Goal: Communication & Community: Answer question/provide support

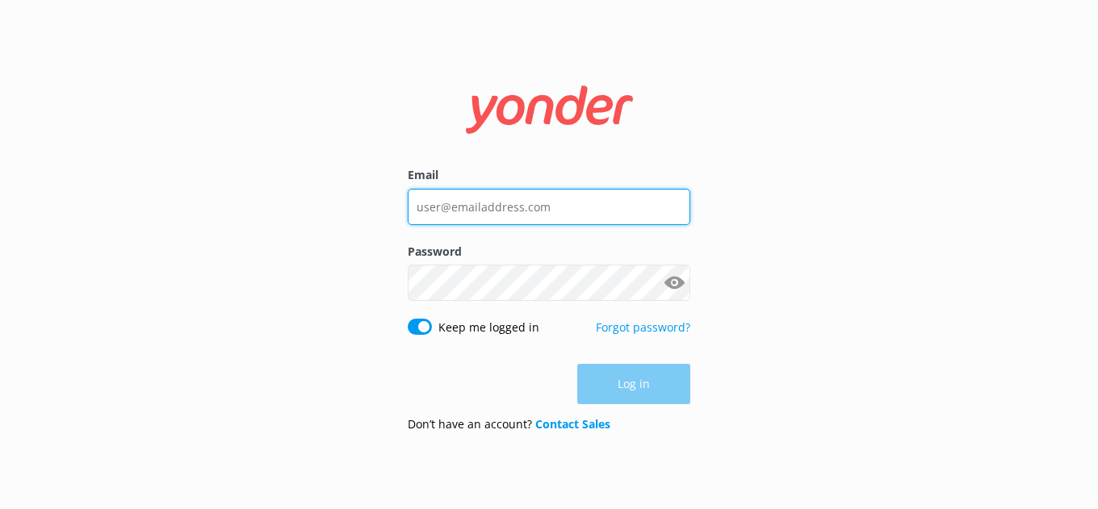
type input "[EMAIL_ADDRESS][DOMAIN_NAME]"
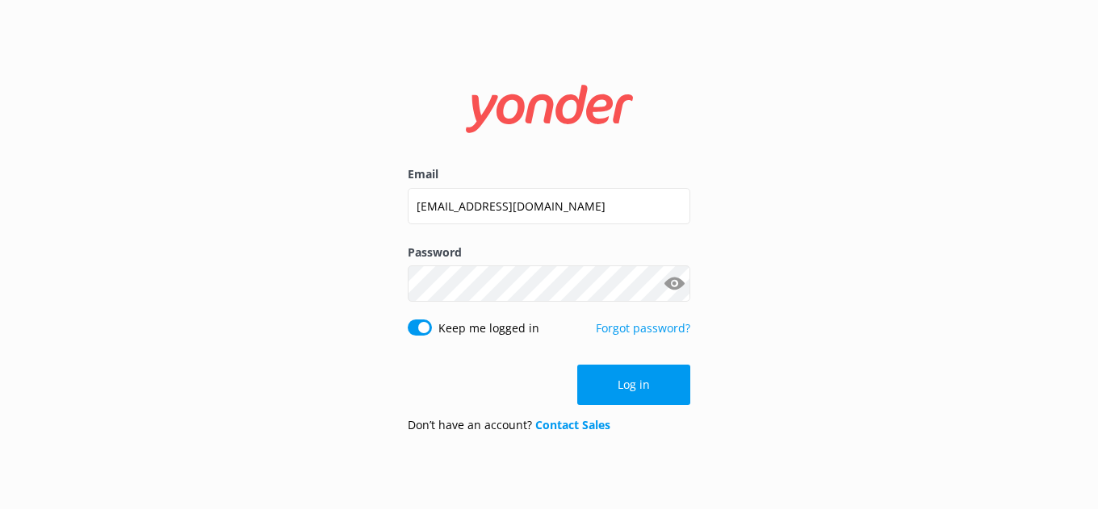
click at [646, 399] on div "Log in" at bounding box center [549, 385] width 282 height 40
click at [646, 389] on button "Log in" at bounding box center [633, 385] width 113 height 40
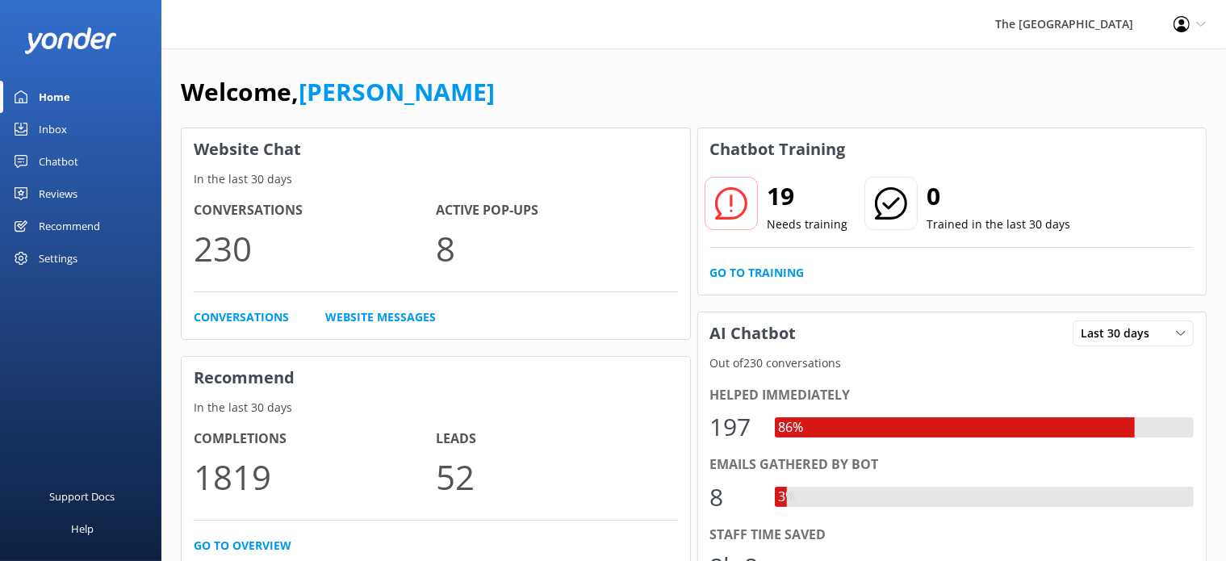
click at [60, 129] on div "Inbox" at bounding box center [53, 129] width 28 height 32
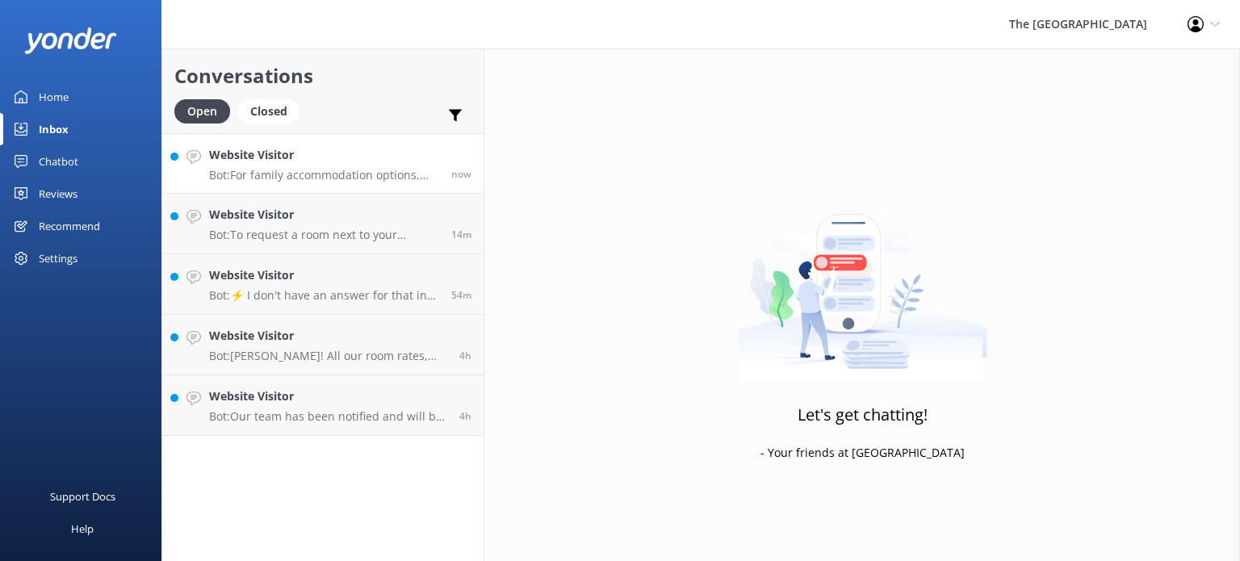
click at [309, 177] on p "Bot: For family accommodation options, [GEOGRAPHIC_DATA] offers Beachside Rooms…" at bounding box center [324, 175] width 230 height 15
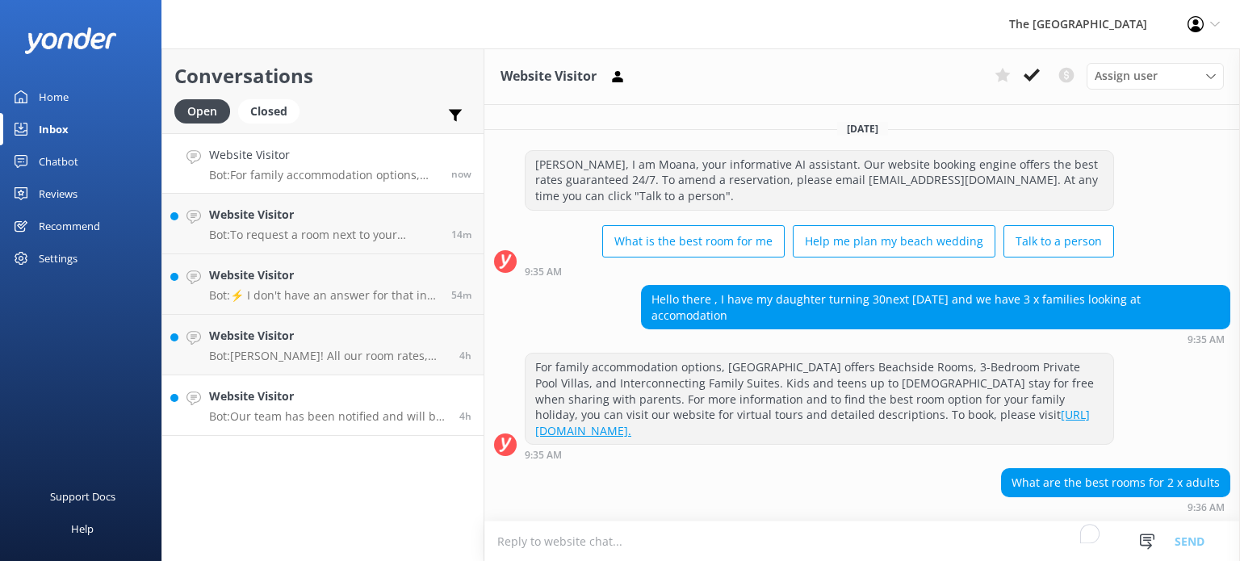
click at [307, 416] on p "Bot: Our team has been notified and will be with you as soon as possible. Alter…" at bounding box center [328, 416] width 238 height 15
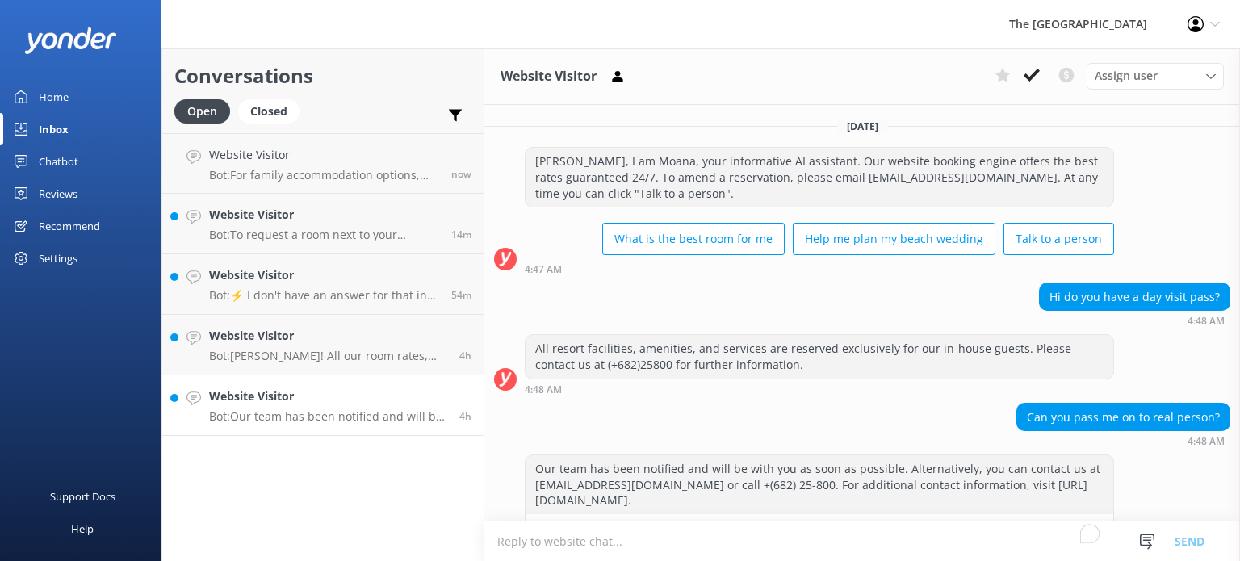
scroll to position [48, 0]
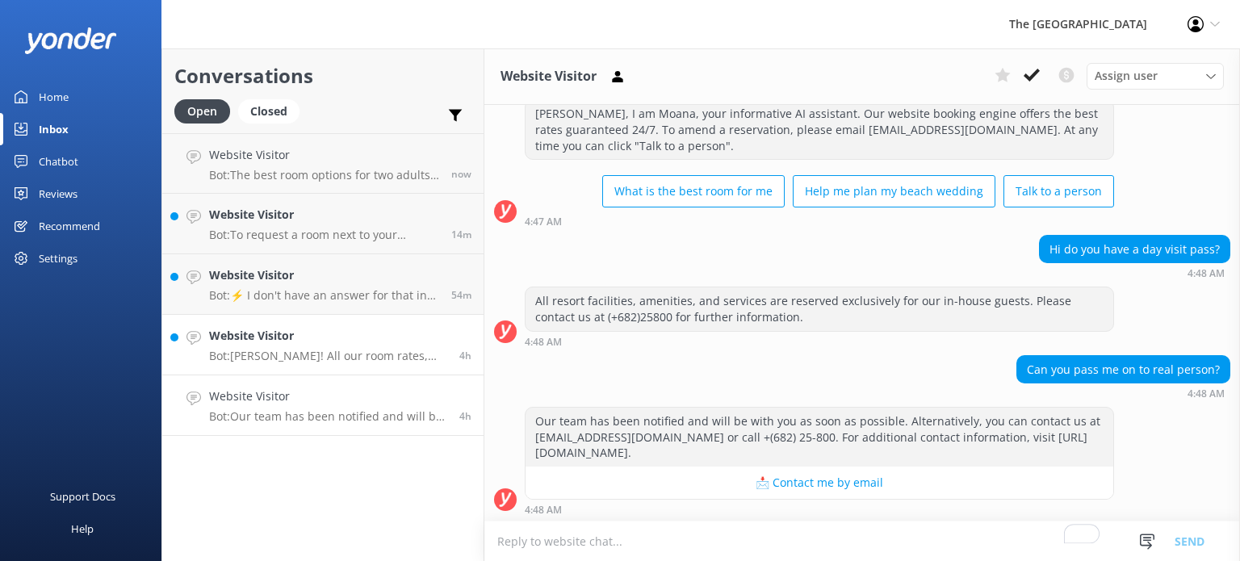
click at [315, 358] on p "Bot: [PERSON_NAME]! All our room rates, including the EARLYBIRD rate, include f…" at bounding box center [328, 356] width 238 height 15
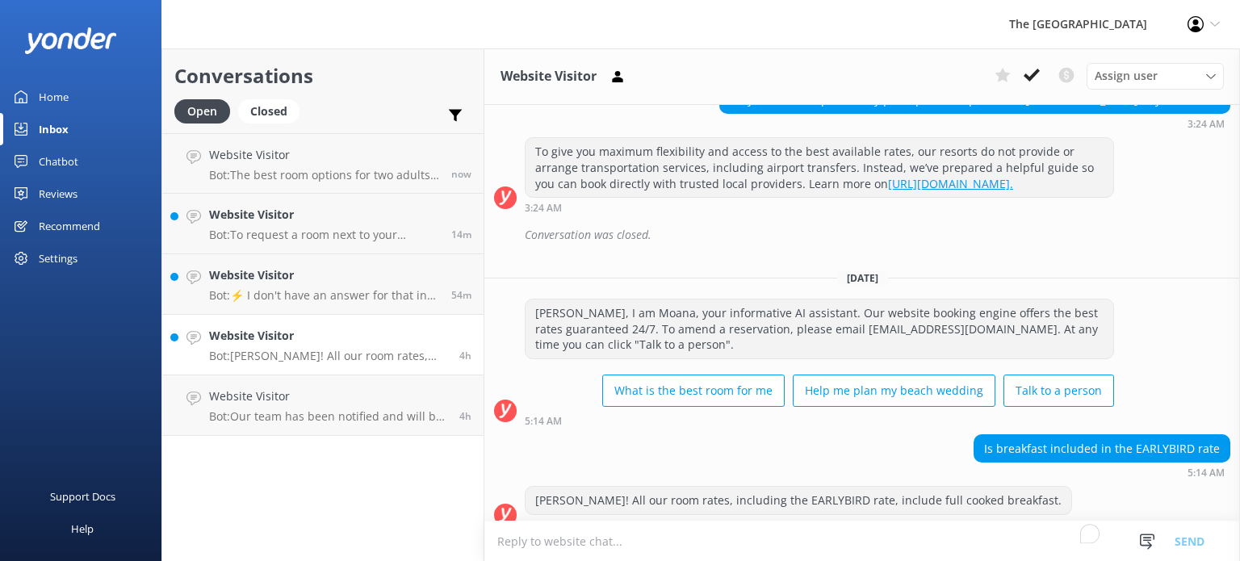
scroll to position [228, 0]
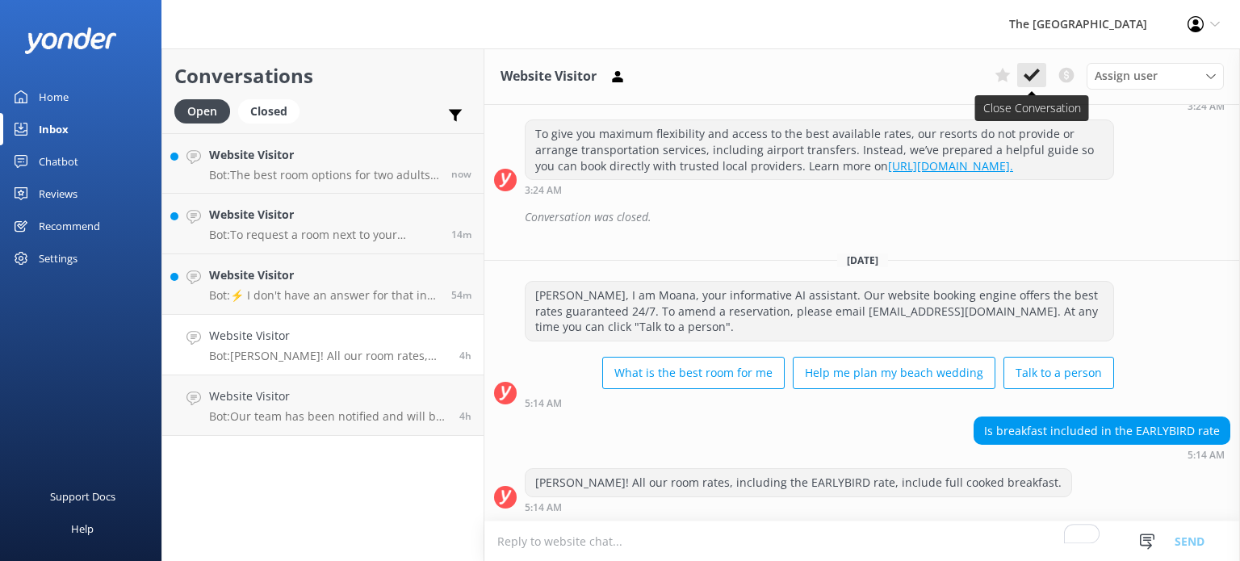
click at [1035, 68] on icon at bounding box center [1031, 75] width 16 height 16
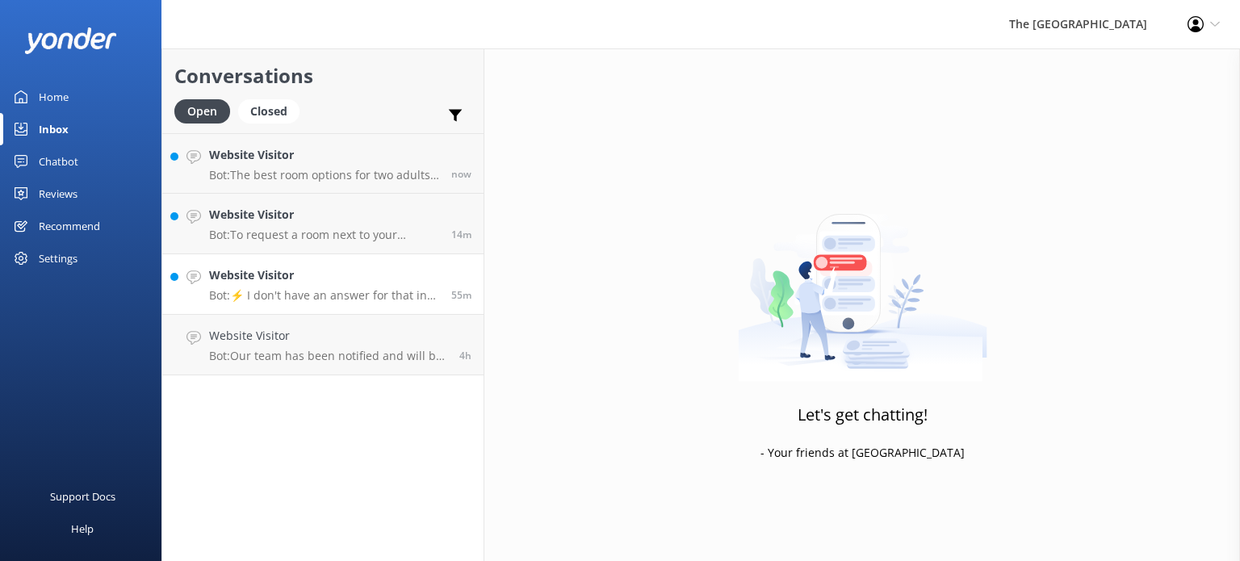
click at [263, 264] on link "Website Visitor Bot: ⚡ I don't have an answer for that in my knowledge base. Pl…" at bounding box center [322, 284] width 321 height 61
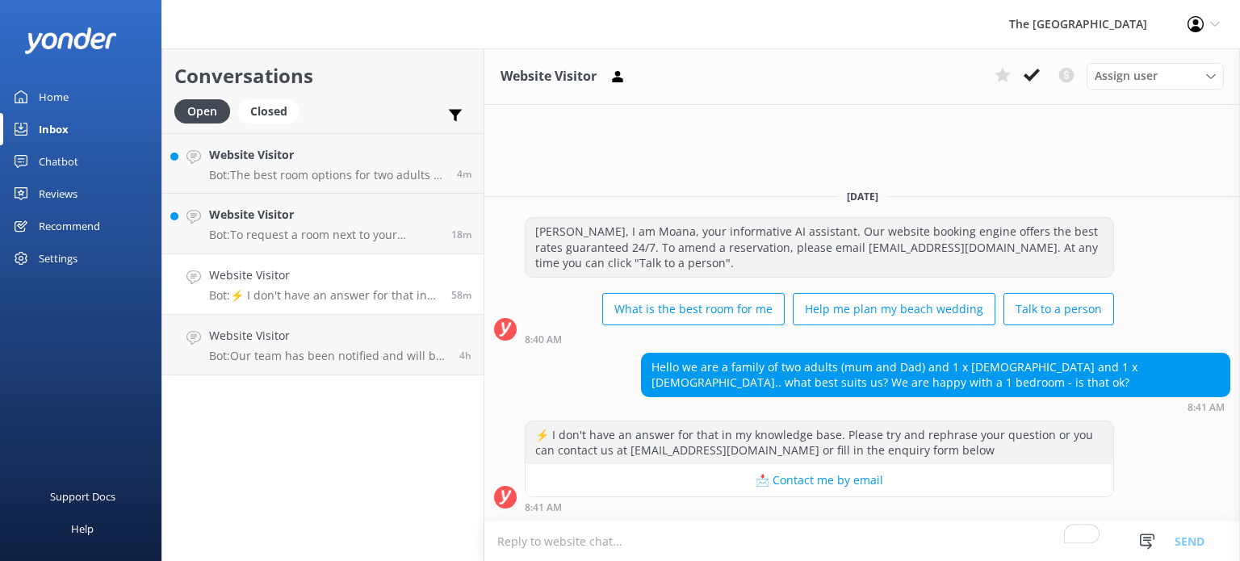
click at [599, 508] on textarea "To enrich screen reader interactions, please activate Accessibility in Grammarl…" at bounding box center [861, 541] width 755 height 40
type textarea "L"
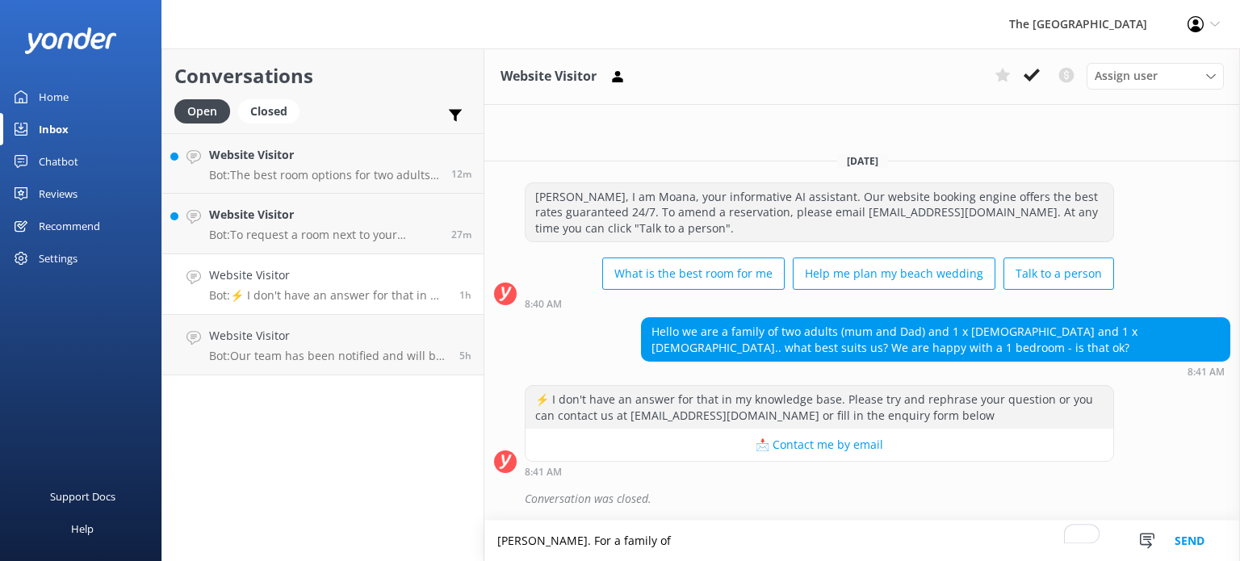
type textarea "[PERSON_NAME]. For a family of"
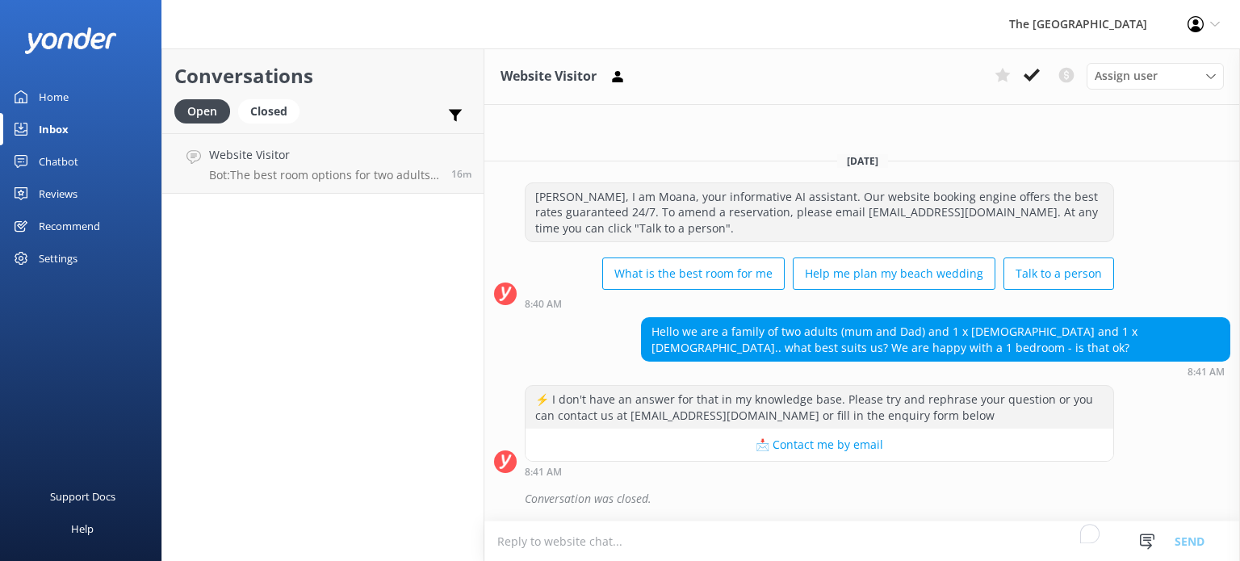
drag, startPoint x: 599, startPoint y: 538, endPoint x: 58, endPoint y: 129, distance: 678.1
click at [58, 129] on div "Inbox" at bounding box center [54, 129] width 30 height 32
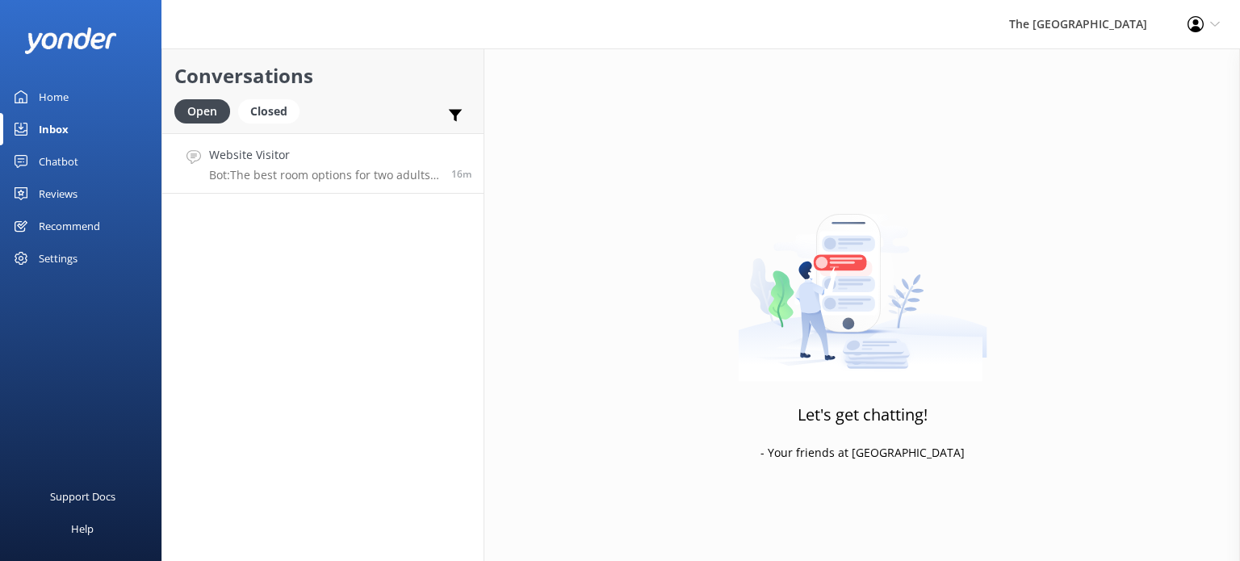
click at [298, 181] on p "Bot: The best room options for two adults at [GEOGRAPHIC_DATA] include the [GEO…" at bounding box center [324, 175] width 230 height 15
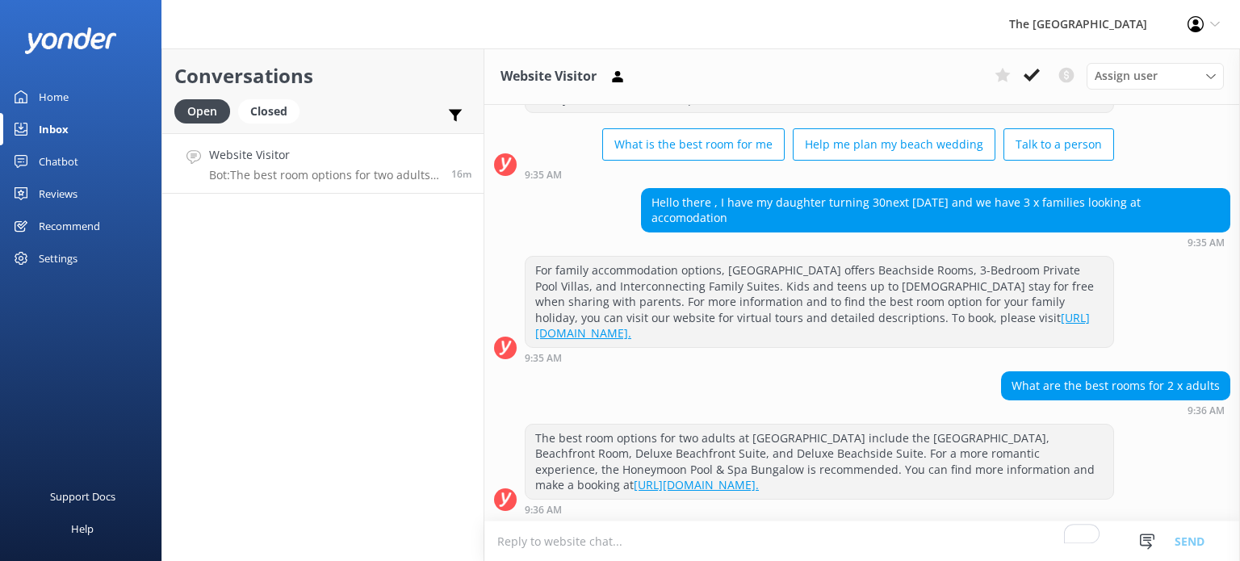
scroll to position [94, 0]
